Goal: Check status: Check status

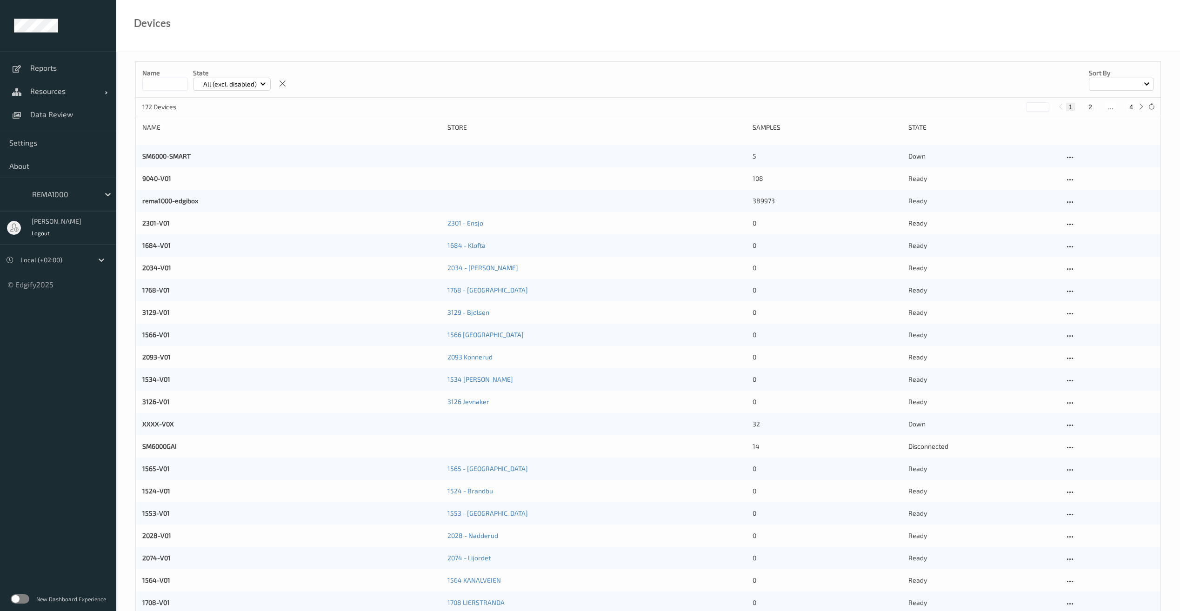
click at [164, 84] on input at bounding box center [165, 84] width 46 height 13
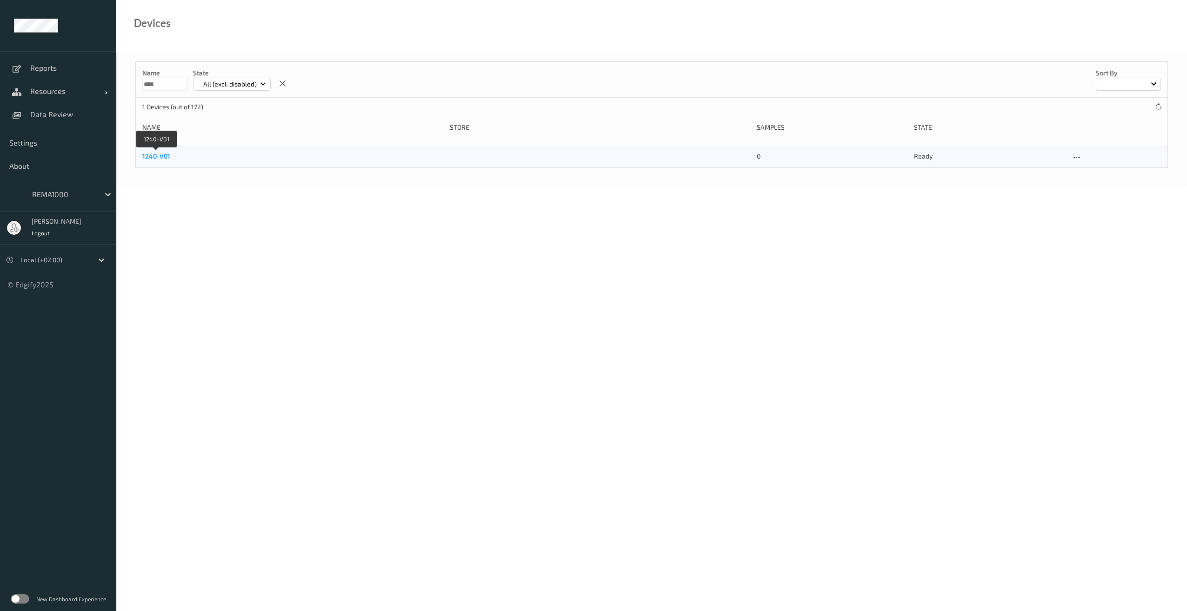
type input "****"
click at [157, 154] on link "1240-V01" at bounding box center [156, 156] width 28 height 8
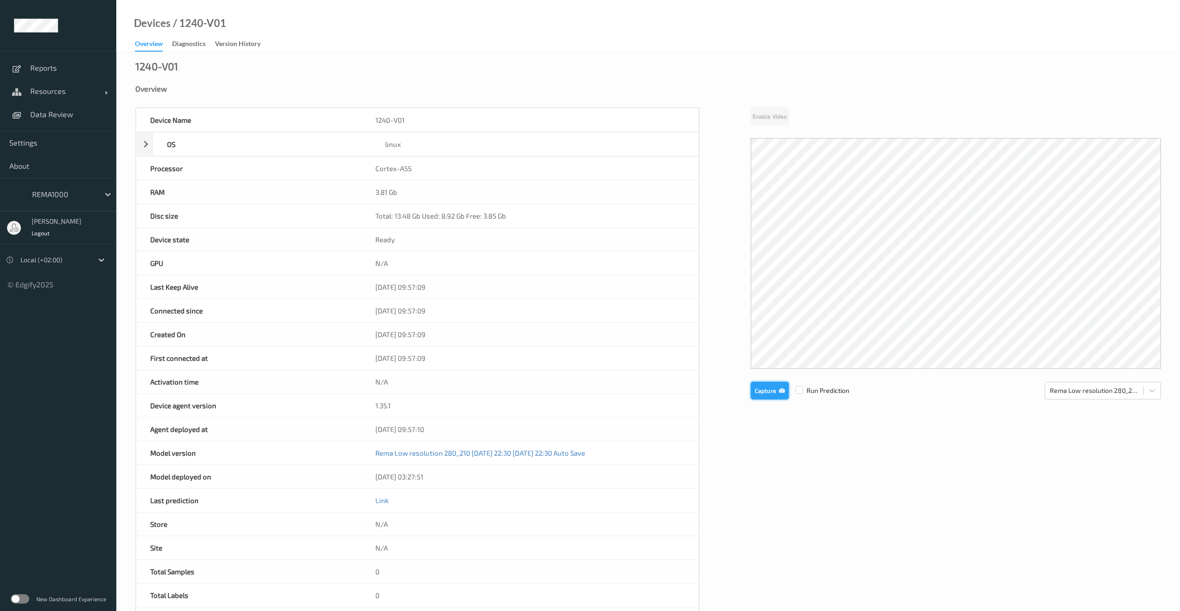
click at [766, 389] on button "Capture" at bounding box center [770, 391] width 38 height 18
click at [773, 468] on button "Capture" at bounding box center [770, 468] width 38 height 18
click at [768, 472] on button "Capture" at bounding box center [770, 468] width 38 height 18
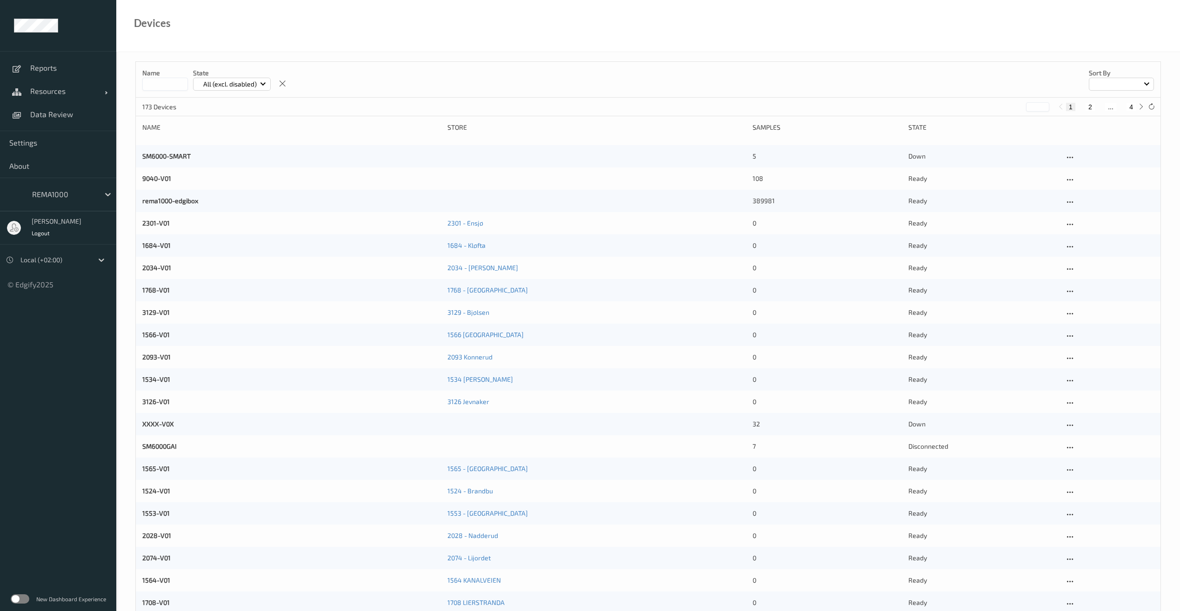
click at [155, 82] on input at bounding box center [165, 84] width 46 height 13
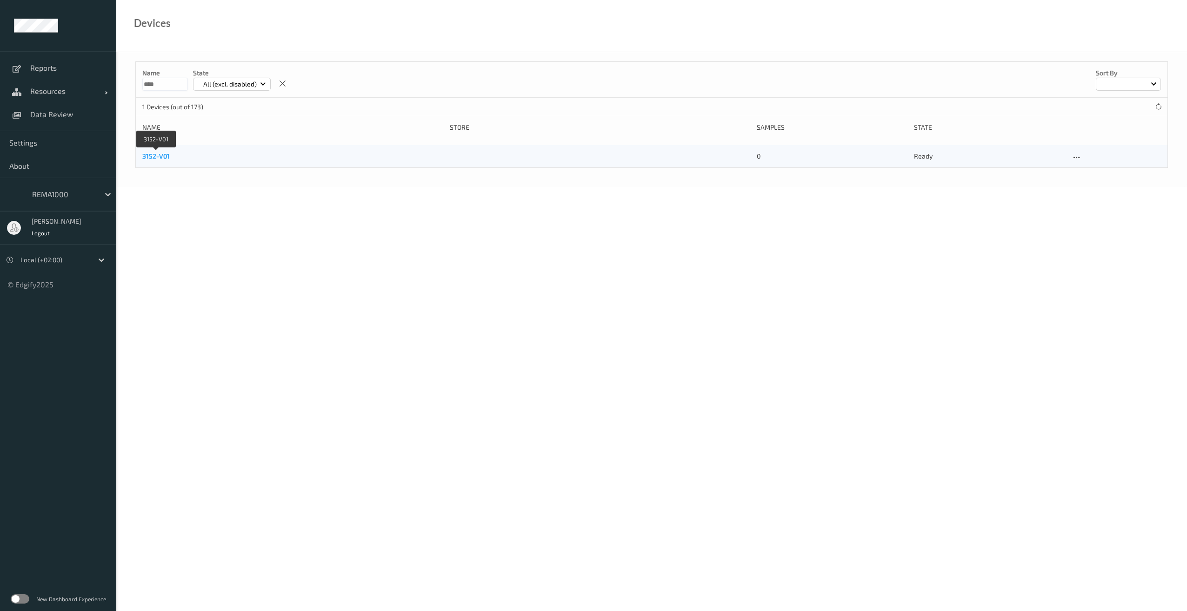
type input "****"
click at [157, 157] on link "3152-V01" at bounding box center [155, 156] width 27 height 8
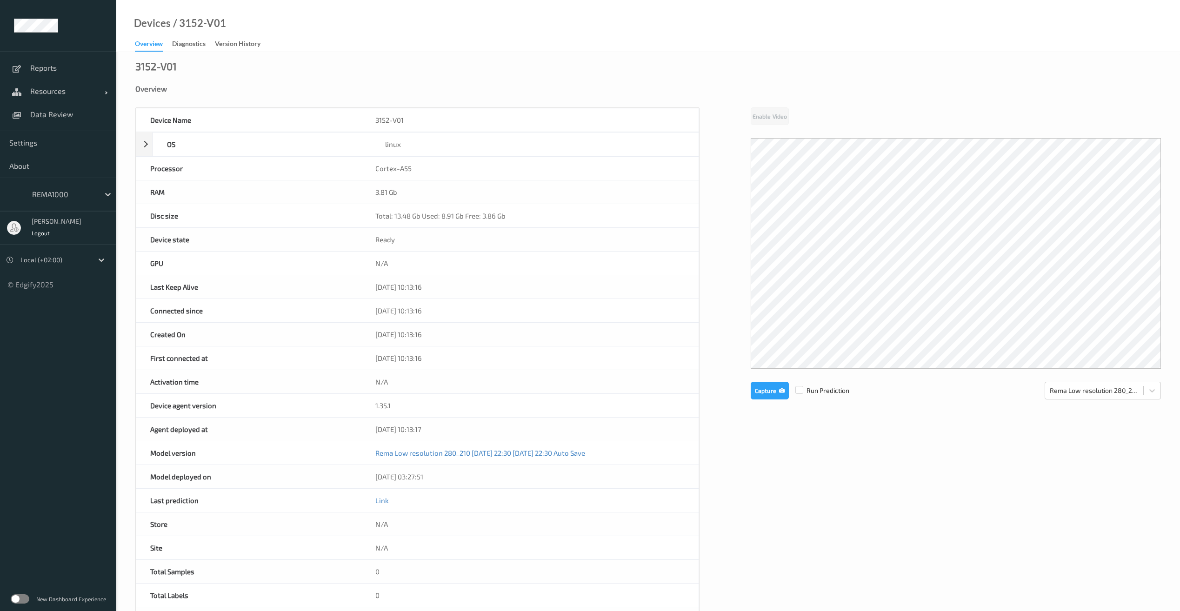
drag, startPoint x: 768, startPoint y: 385, endPoint x: 782, endPoint y: 429, distance: 46.0
click at [768, 385] on button "Capture" at bounding box center [770, 391] width 38 height 18
drag, startPoint x: 763, startPoint y: 467, endPoint x: 764, endPoint y: 473, distance: 5.8
click at [763, 467] on button "Capture" at bounding box center [770, 468] width 38 height 18
